Goal: Task Accomplishment & Management: Manage account settings

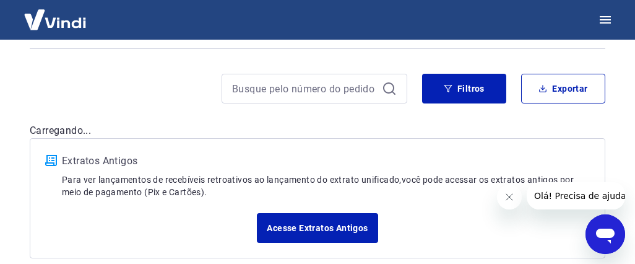
scroll to position [142, 0]
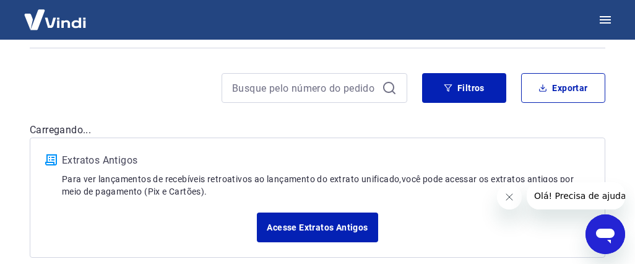
click at [171, 109] on div "Filtros Exportar" at bounding box center [317, 93] width 575 height 40
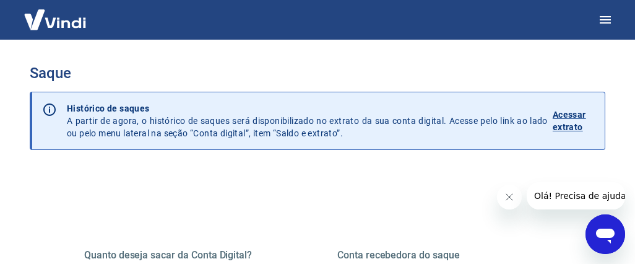
click at [61, 18] on img at bounding box center [55, 20] width 80 height 38
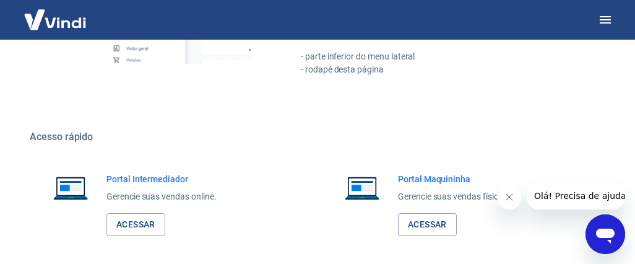
scroll to position [737, 0]
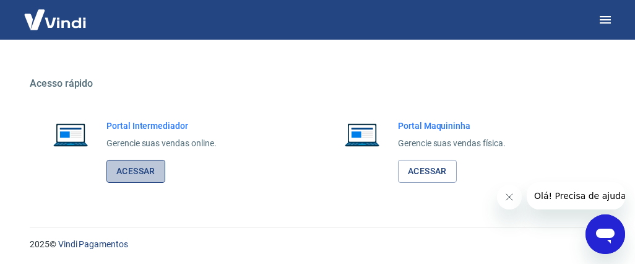
click at [136, 164] on link "Acessar" at bounding box center [135, 171] width 59 height 23
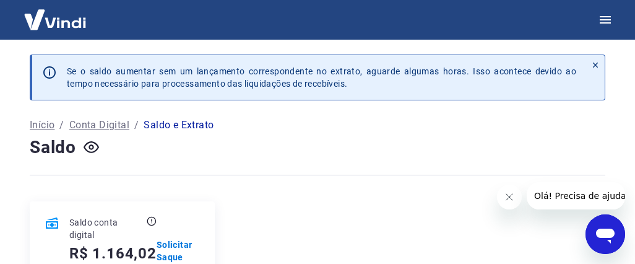
click at [98, 122] on p "Conta Digital" at bounding box center [99, 125] width 60 height 15
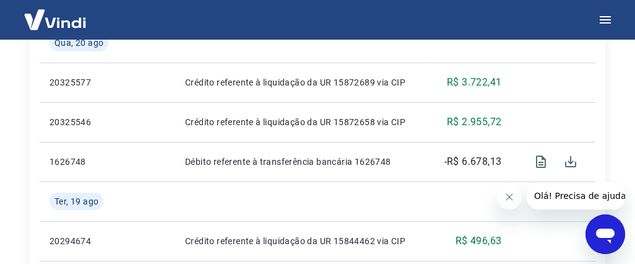
scroll to position [574, 0]
